Goal: Task Accomplishment & Management: Use online tool/utility

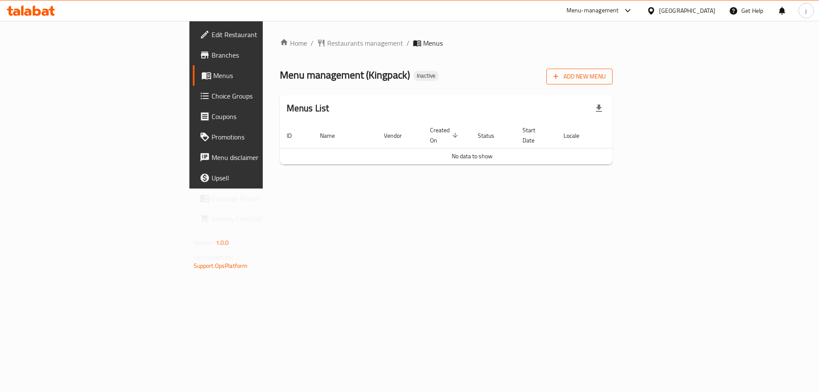
click at [606, 74] on span "Add New Menu" at bounding box center [579, 76] width 52 height 11
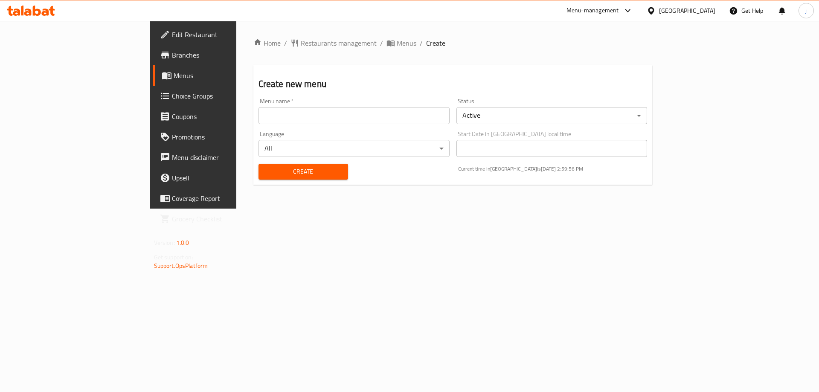
click at [258, 114] on input "text" at bounding box center [353, 115] width 191 height 17
click at [258, 113] on input "3/92025" at bounding box center [353, 115] width 191 height 17
click at [258, 116] on input "[DATE]" at bounding box center [353, 115] width 191 height 17
type input "[DATE]"
click at [280, 171] on span "Create" at bounding box center [303, 171] width 76 height 11
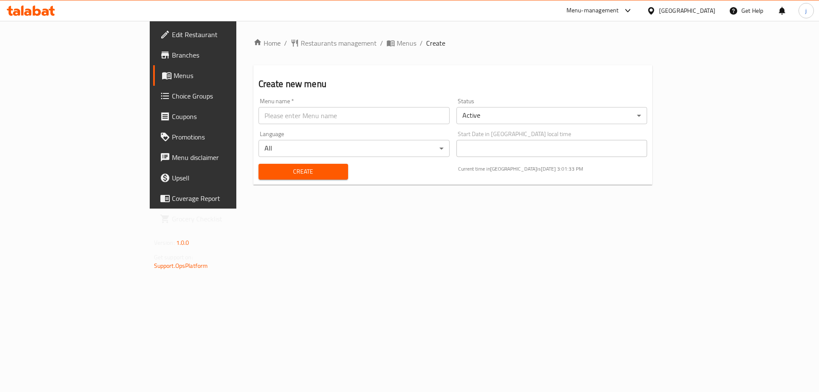
click at [633, 9] on div at bounding box center [626, 11] width 14 height 10
click at [397, 39] on span "Menus" at bounding box center [407, 43] width 20 height 10
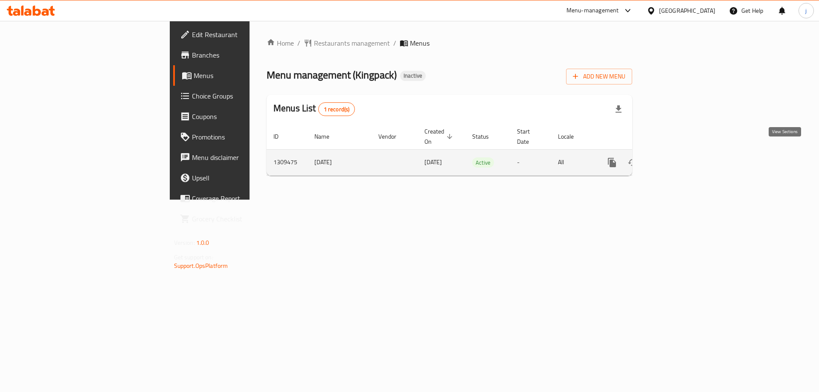
click at [679, 157] on icon "enhanced table" at bounding box center [673, 162] width 10 height 10
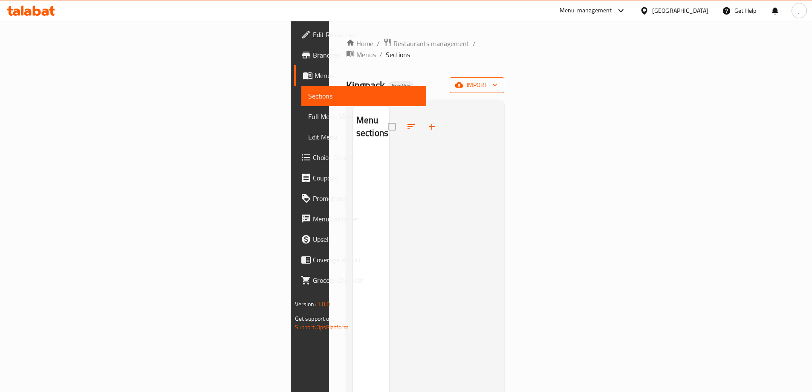
click at [498, 80] on span "import" at bounding box center [477, 85] width 41 height 11
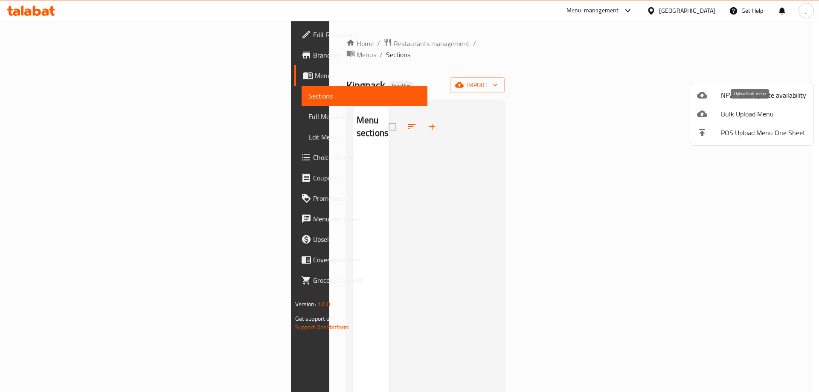
click at [717, 110] on div at bounding box center [709, 114] width 24 height 10
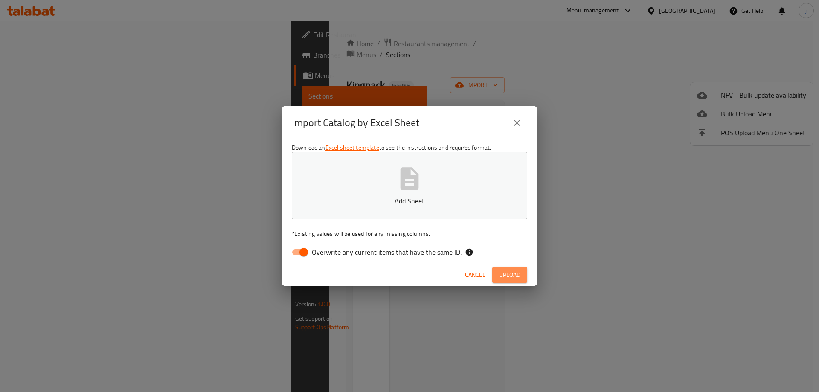
click at [512, 278] on span "Upload" at bounding box center [509, 275] width 21 height 11
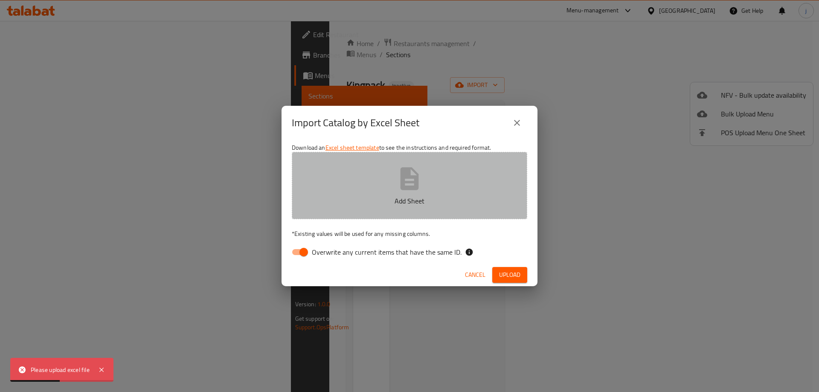
click at [412, 191] on icon "button" at bounding box center [409, 178] width 27 height 27
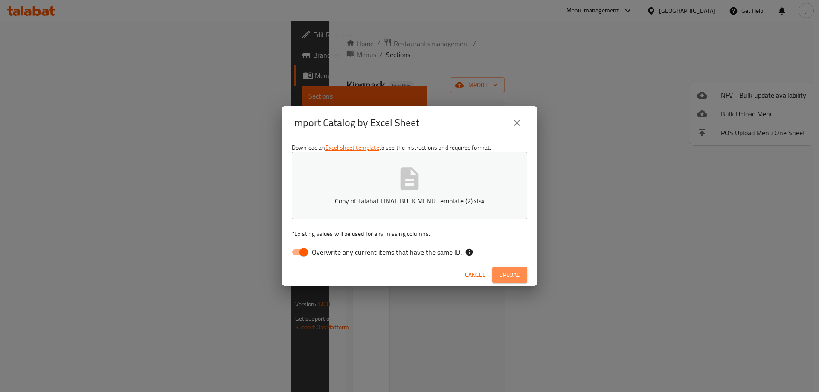
click at [518, 272] on span "Upload" at bounding box center [509, 275] width 21 height 11
click at [419, 173] on icon "button" at bounding box center [409, 178] width 27 height 27
click at [506, 271] on span "Upload" at bounding box center [509, 275] width 21 height 11
click at [471, 278] on span "Cancel" at bounding box center [475, 275] width 20 height 11
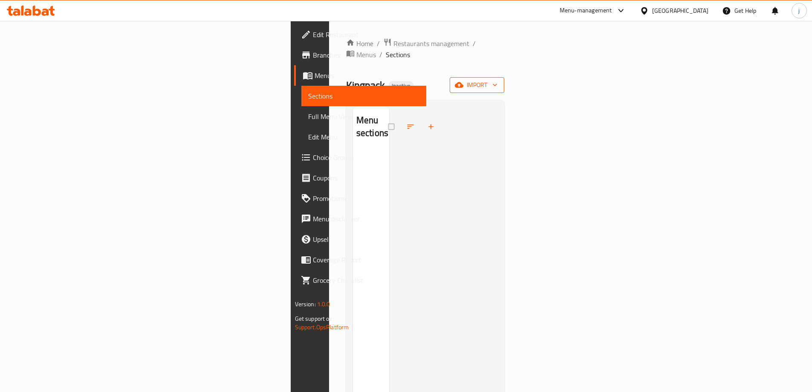
click at [498, 80] on span "import" at bounding box center [477, 85] width 41 height 11
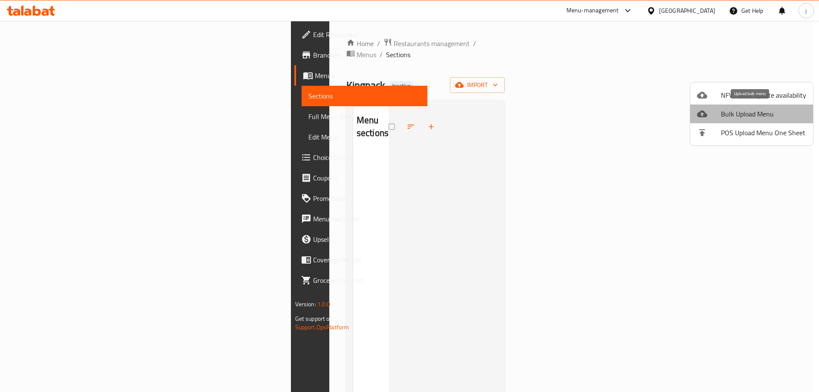
click at [766, 110] on span "Bulk Upload Menu" at bounding box center [763, 114] width 85 height 10
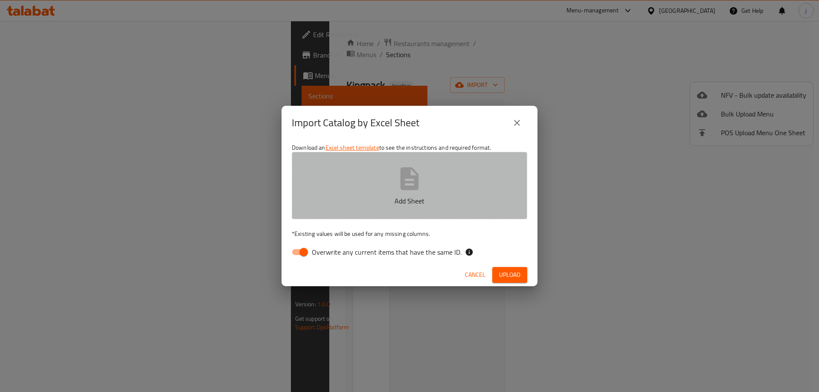
click at [433, 171] on button "Add Sheet" at bounding box center [409, 185] width 235 height 67
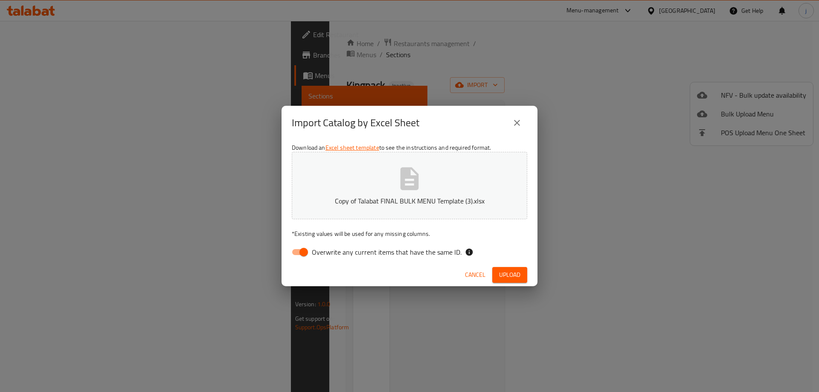
click at [511, 277] on span "Upload" at bounding box center [509, 275] width 21 height 11
click at [518, 125] on icon "close" at bounding box center [517, 123] width 6 height 6
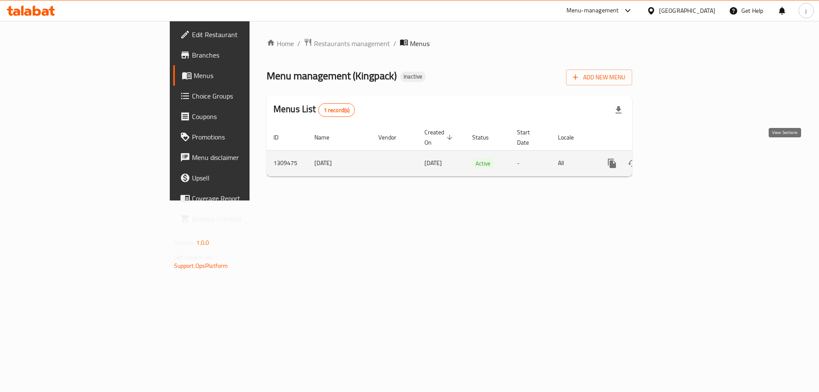
click at [679, 158] on icon "enhanced table" at bounding box center [673, 163] width 10 height 10
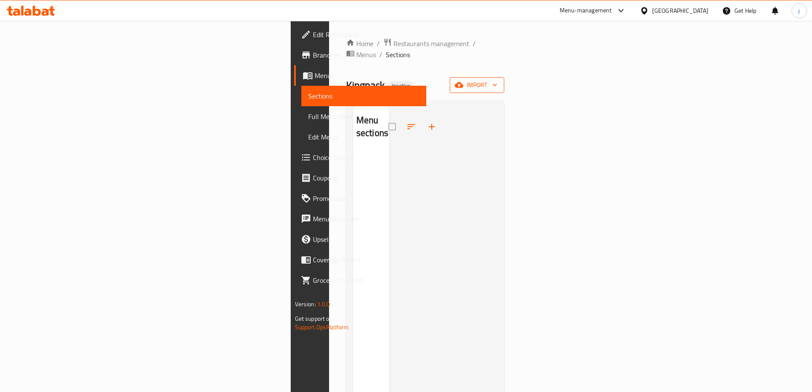
click at [498, 80] on span "import" at bounding box center [477, 85] width 41 height 11
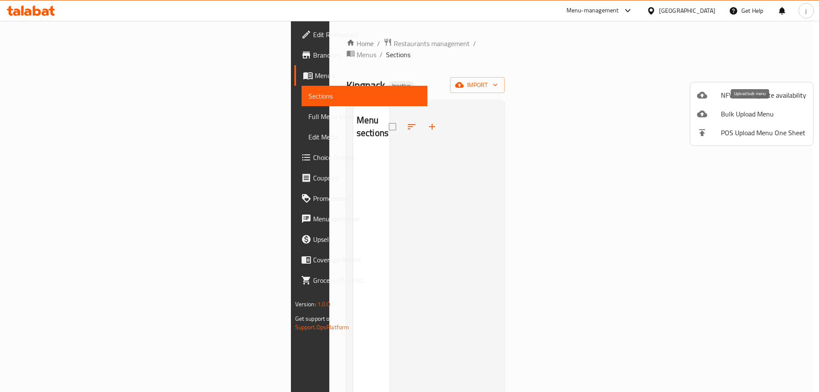
click at [760, 113] on span "Bulk Upload Menu" at bounding box center [763, 114] width 85 height 10
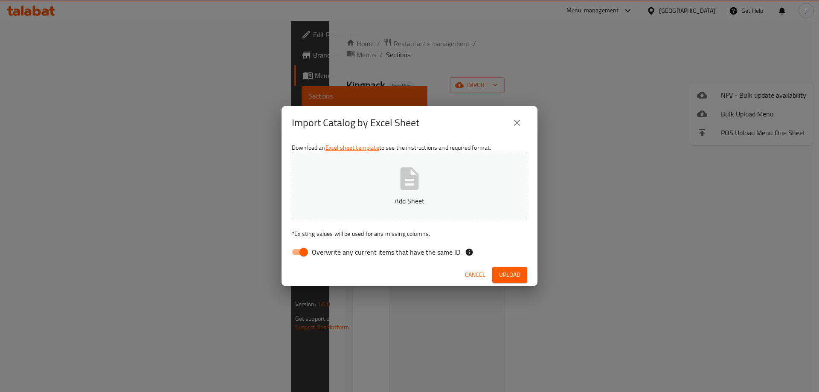
click at [431, 194] on button "Add Sheet" at bounding box center [409, 185] width 235 height 67
click at [510, 274] on span "Upload" at bounding box center [509, 275] width 21 height 11
click at [307, 252] on input "Overwrite any current items that have the same ID." at bounding box center [303, 252] width 49 height 16
checkbox input "false"
click at [518, 272] on span "Upload" at bounding box center [509, 275] width 21 height 11
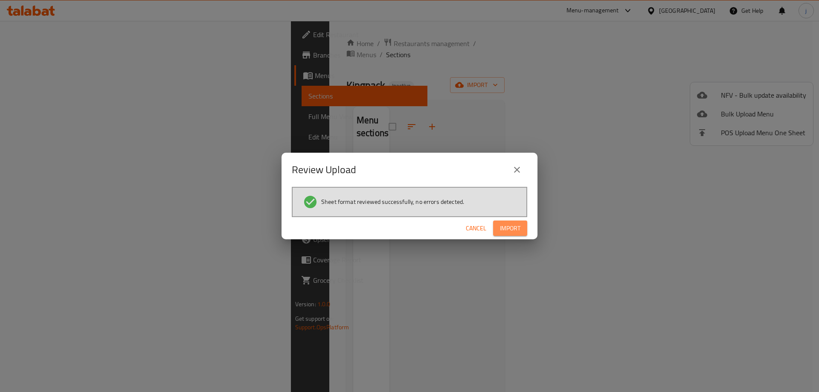
click at [519, 229] on button "Import" at bounding box center [510, 228] width 34 height 16
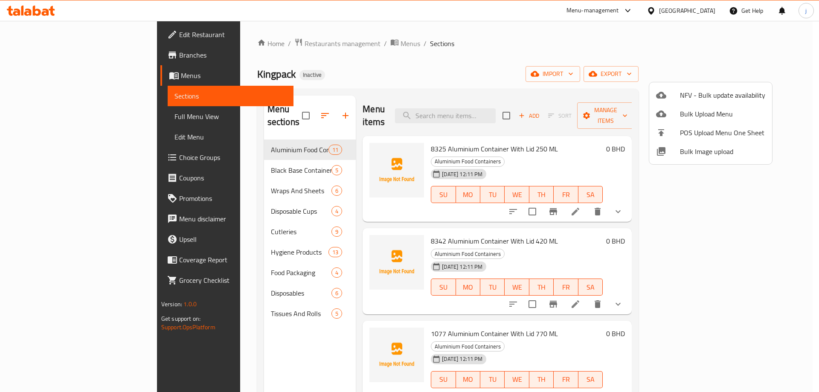
click at [662, 39] on div at bounding box center [409, 196] width 819 height 392
